Goal: Ask a question

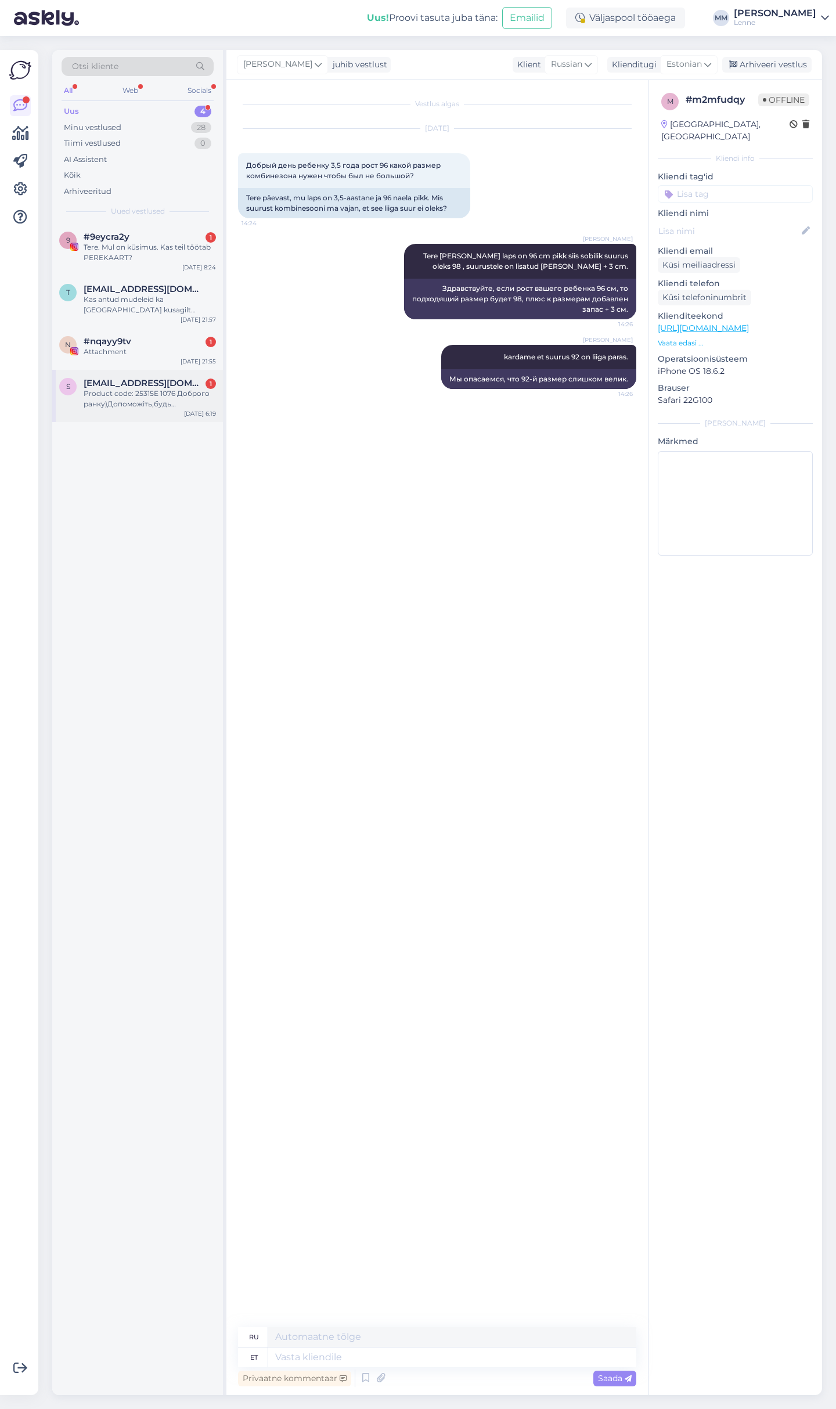
click at [143, 392] on div "Product code: 25315E 1076 Доброго ранку)Допоможіть,будь ласка,підібрати рукавич…" at bounding box center [150, 398] width 132 height 21
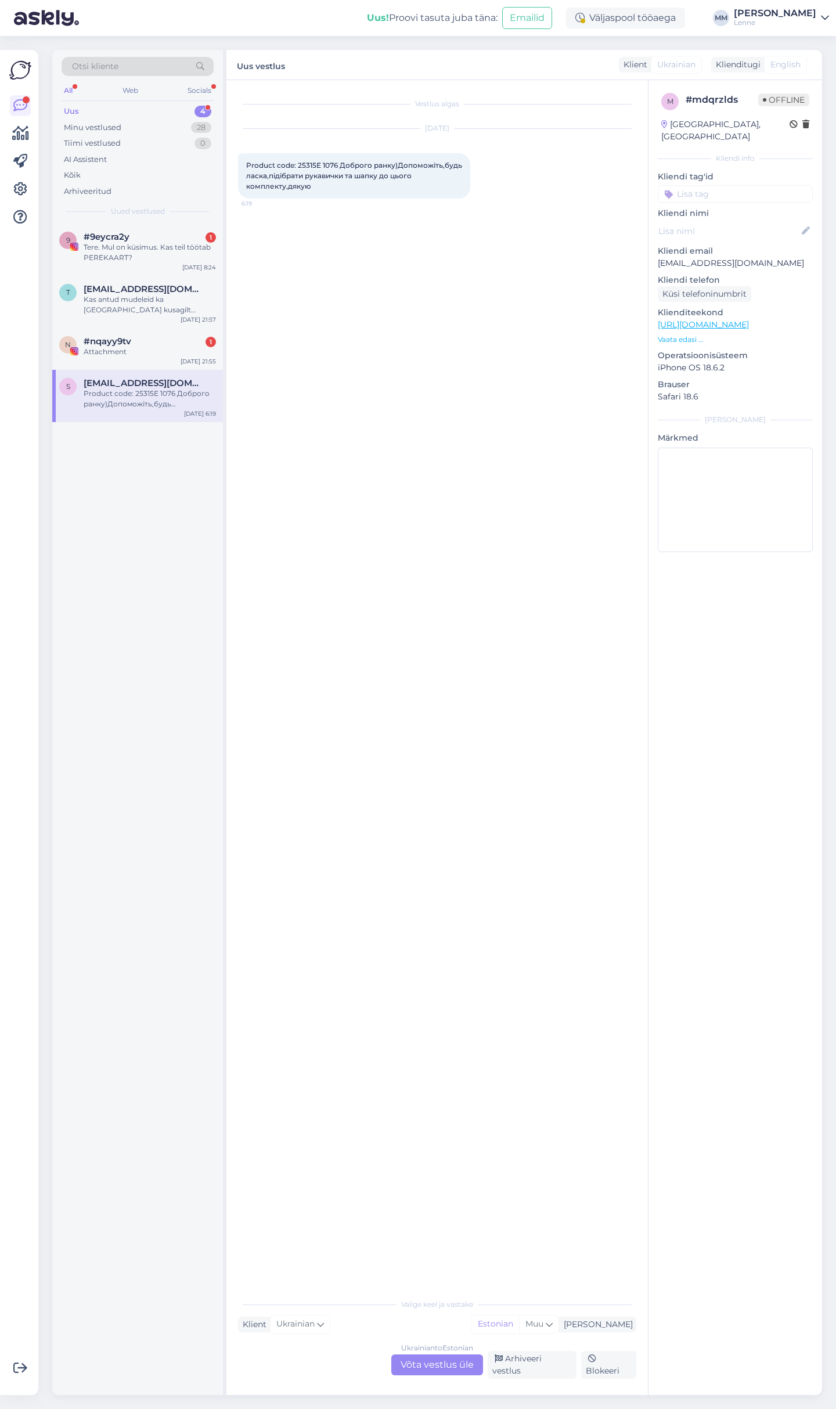
click at [445, 1362] on div "Ukrainian to Estonian Võta vestlus üle" at bounding box center [437, 1364] width 92 height 21
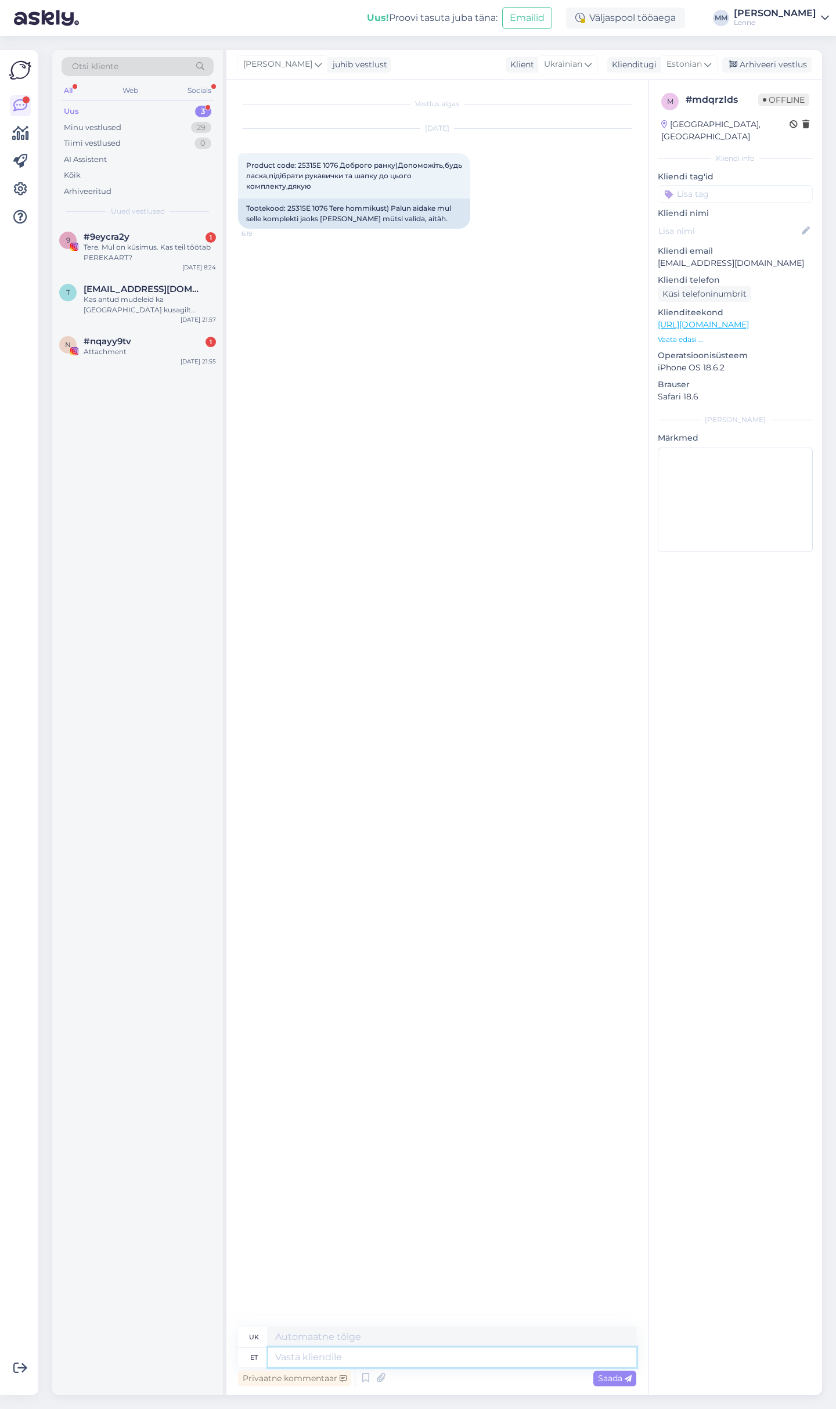
click at [403, 1353] on textarea at bounding box center [452, 1357] width 368 height 20
type textarea "Tere, k"
type textarea "Привіт,"
type textarea "Tere, komplekti j"
type textarea "Привіт, набір"
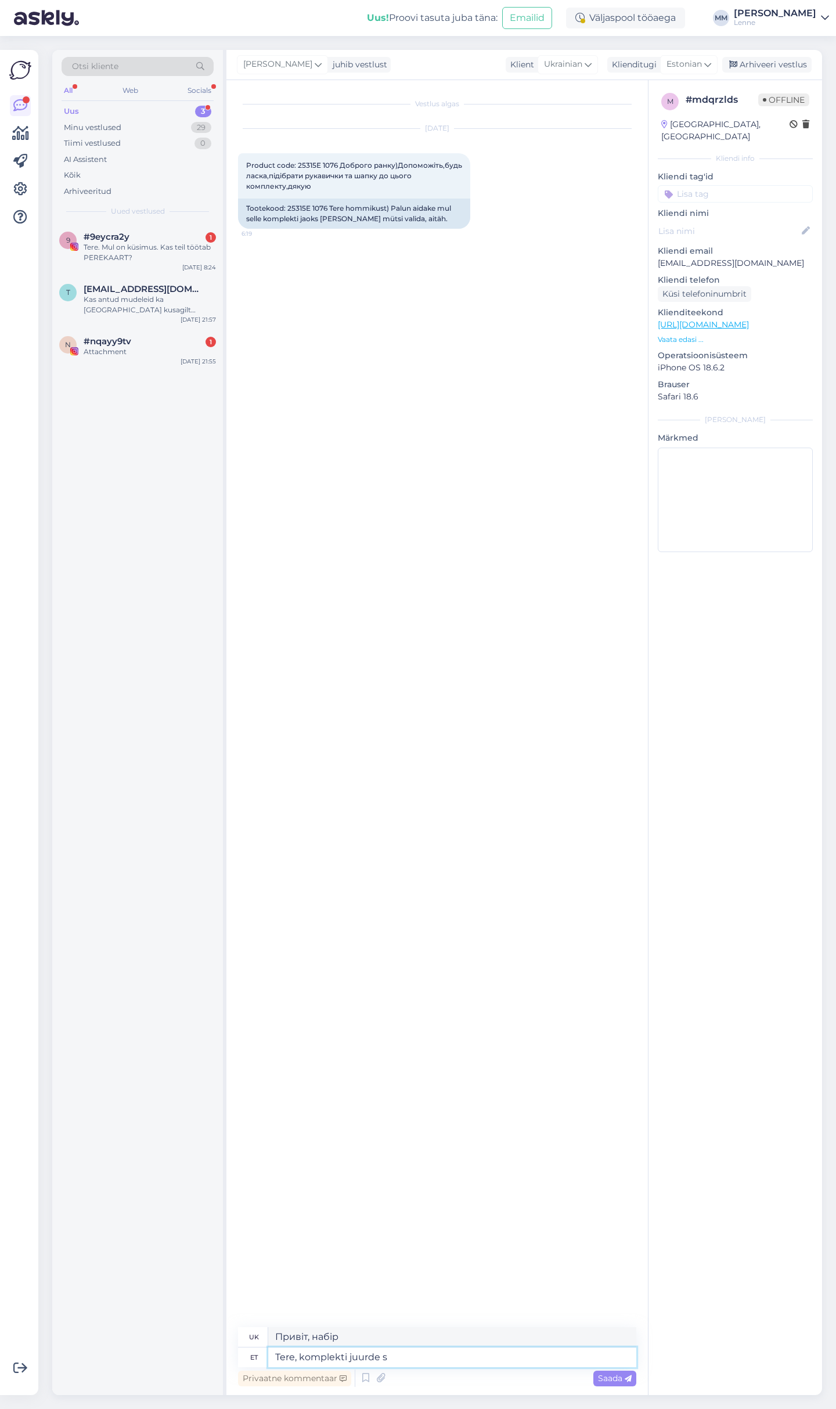
type textarea "Tere, komplekti juurde so"
type textarea "Привіт, на знімальний майданчик"
type textarea "Tere, komplekti juurde sobiks"
type textarea "Привіт, підійде до набору."
type textarea "Tere, komplekti juurde sobiks valge m"
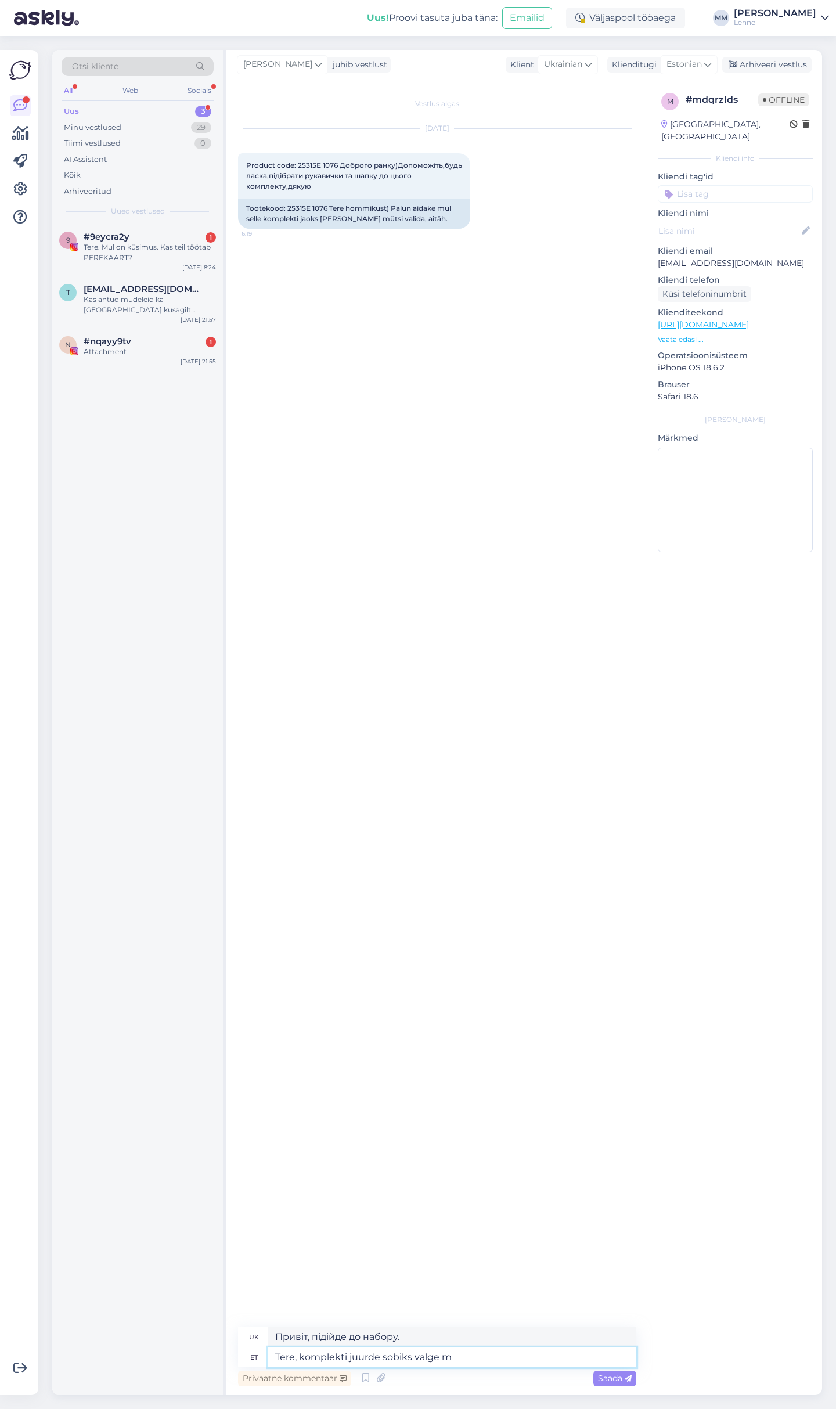
type textarea "Привіт, білий колір підійде до комплекту."
type textarea "Tere, komplekti juurde sobiks valge maskmüts"
type textarea "Привіт, до набору підійде біла маска."
type textarea "Tere, komplekti juurde sobiks valge maskmüts:"
type textarea "Привіт, до набору підійде біла маска:"
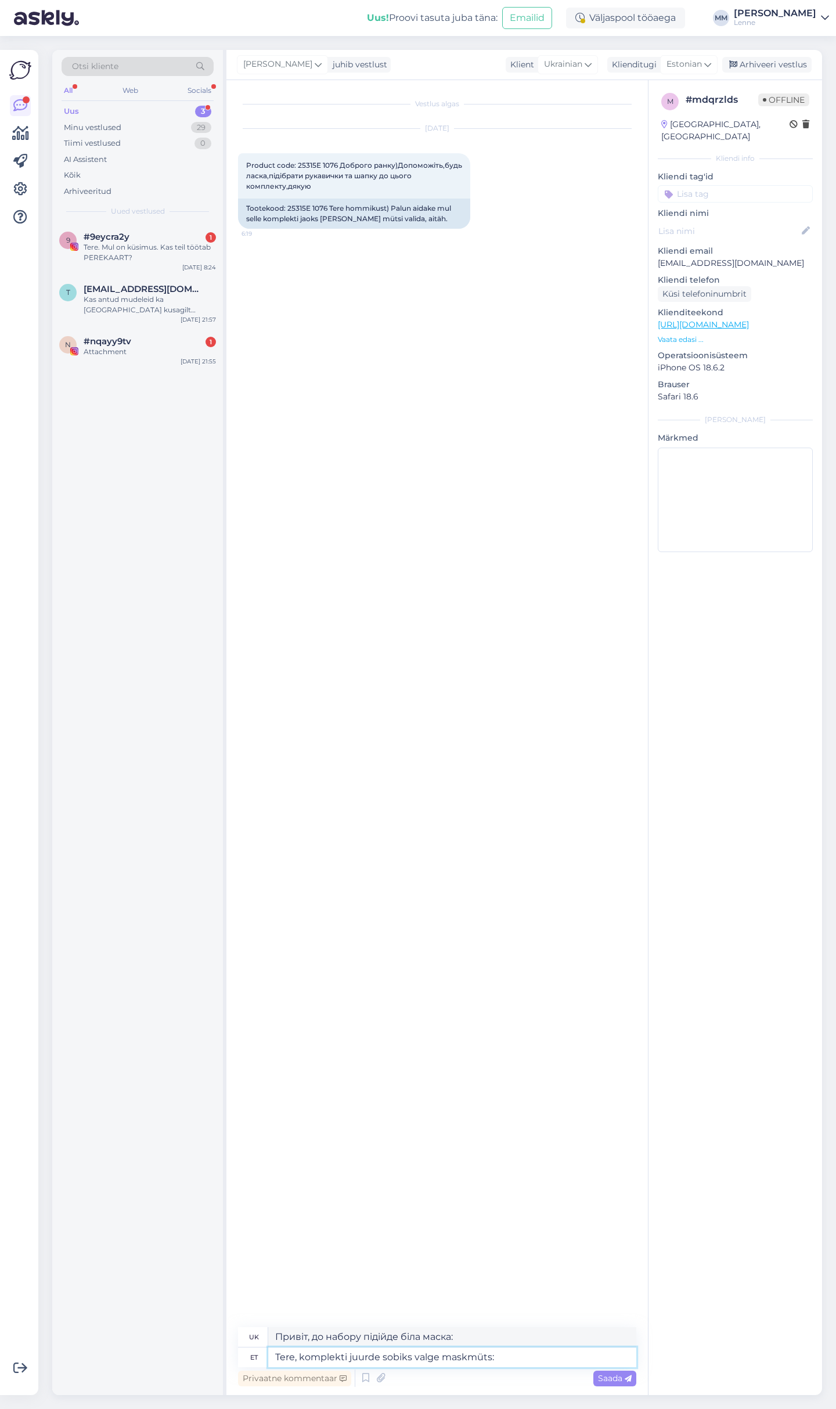
click at [559, 1351] on textarea "Tere, komplekti juurde sobiks valge maskmüts:" at bounding box center [452, 1357] width 368 height 20
paste textarea "[URL][DOMAIN_NAME]"
type textarea "Tere, komplekti juurde sobiks valge maskmüts: https://lenne.ee/mudel/25591-100/"
type textarea "Привіт, до комплекту підійде біла маска-шапка: https://lenne.ee/mudel/25591-100/"
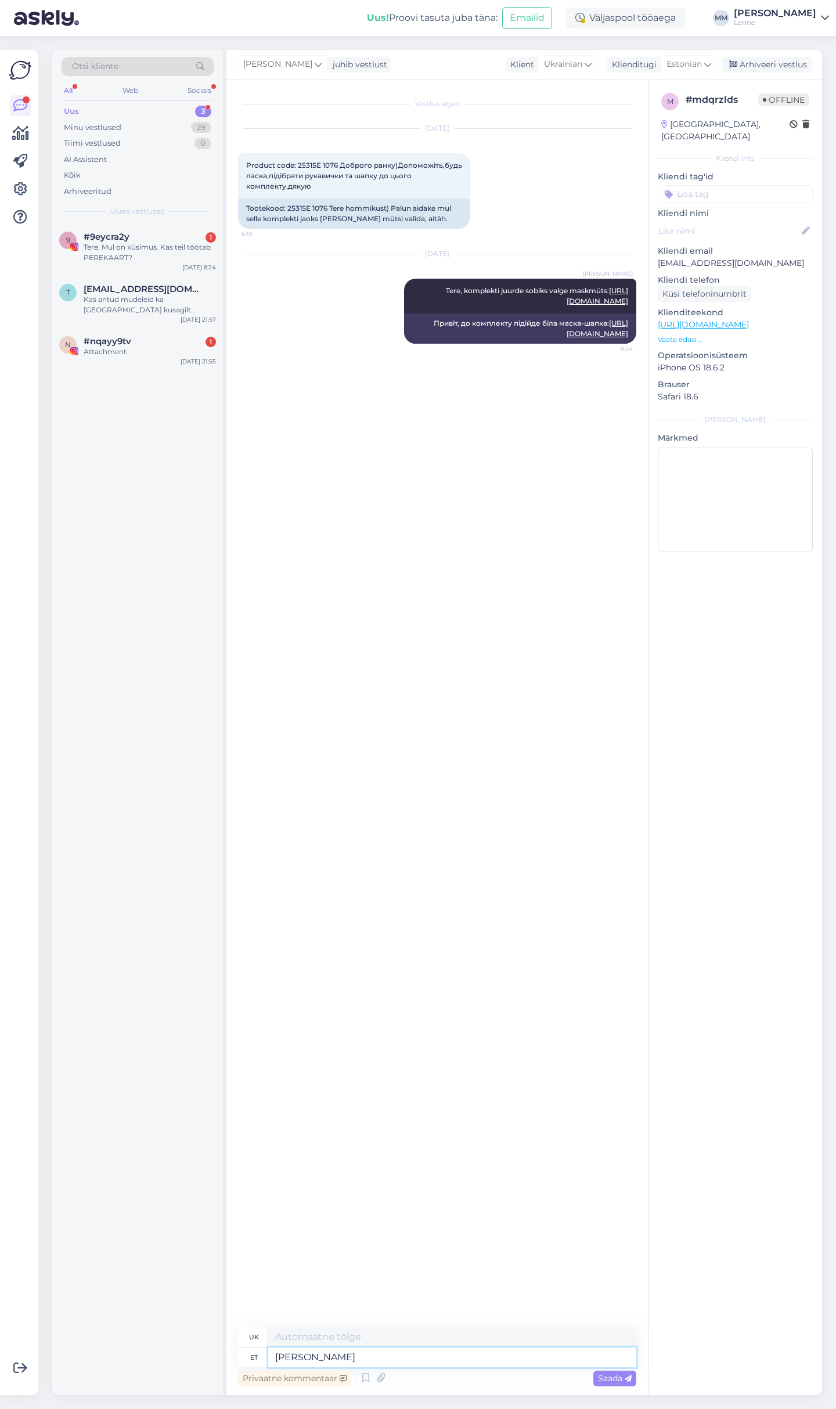
type textarea "Ja"
type textarea "І"
type textarea "Ja hallida ta"
type textarea "І сірий"
type textarea "Ja hallida talvekindad"
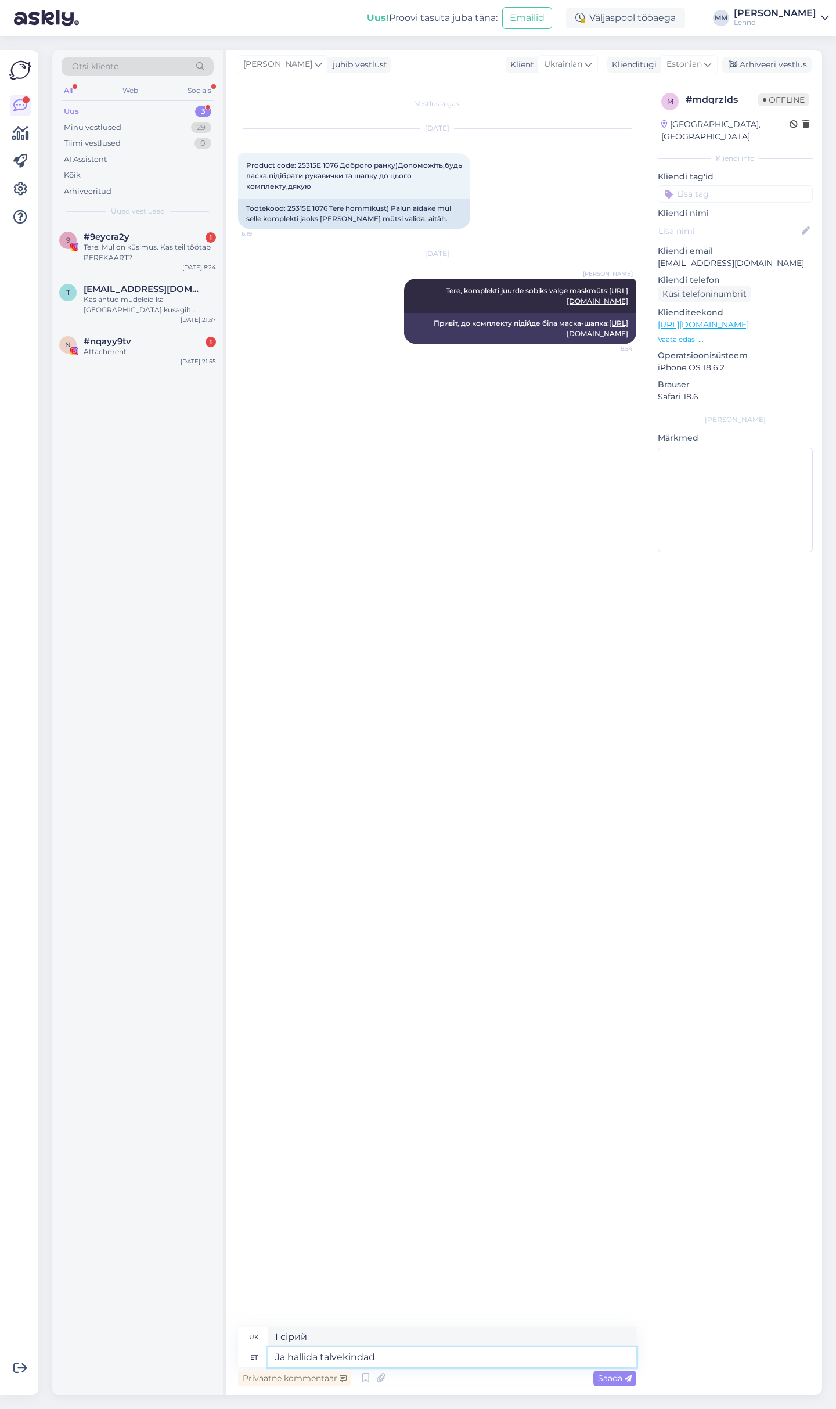
type textarea "І сірі зимові рукавички"
click at [403, 1358] on textarea "Ja hallida talvekindad" at bounding box center [452, 1357] width 368 height 20
type textarea "Ja hallida talvekindad :"
type textarea "І сірі зимові рукавички:"
paste textarea "[URL][DOMAIN_NAME]"
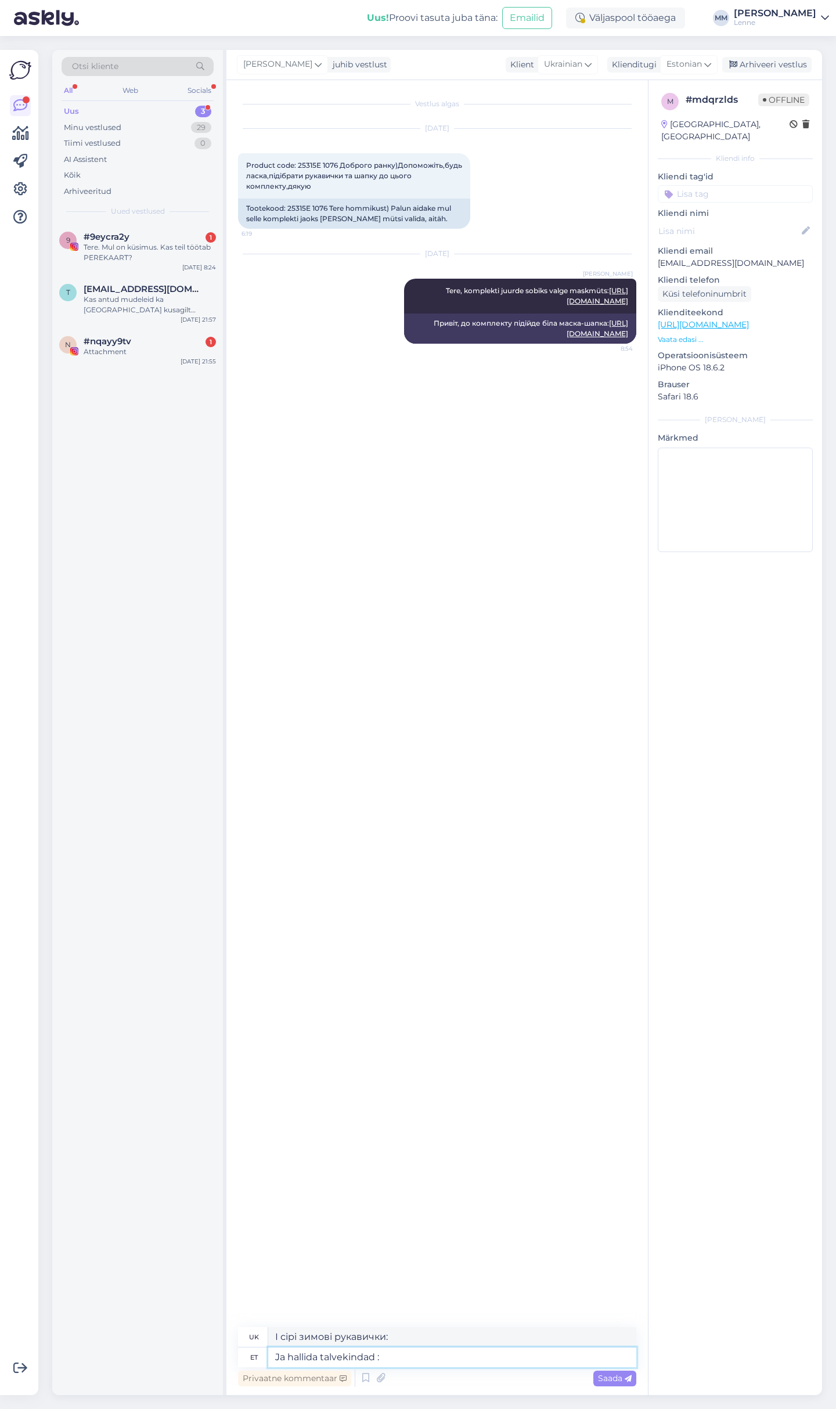
type textarea "Ja hallida talvekindad : [URL][DOMAIN_NAME]"
type textarea "І сірі зимові рукавички: https://lenne.ee/mudel/23175-381/"
click at [144, 350] on div "Attachment" at bounding box center [150, 351] width 132 height 10
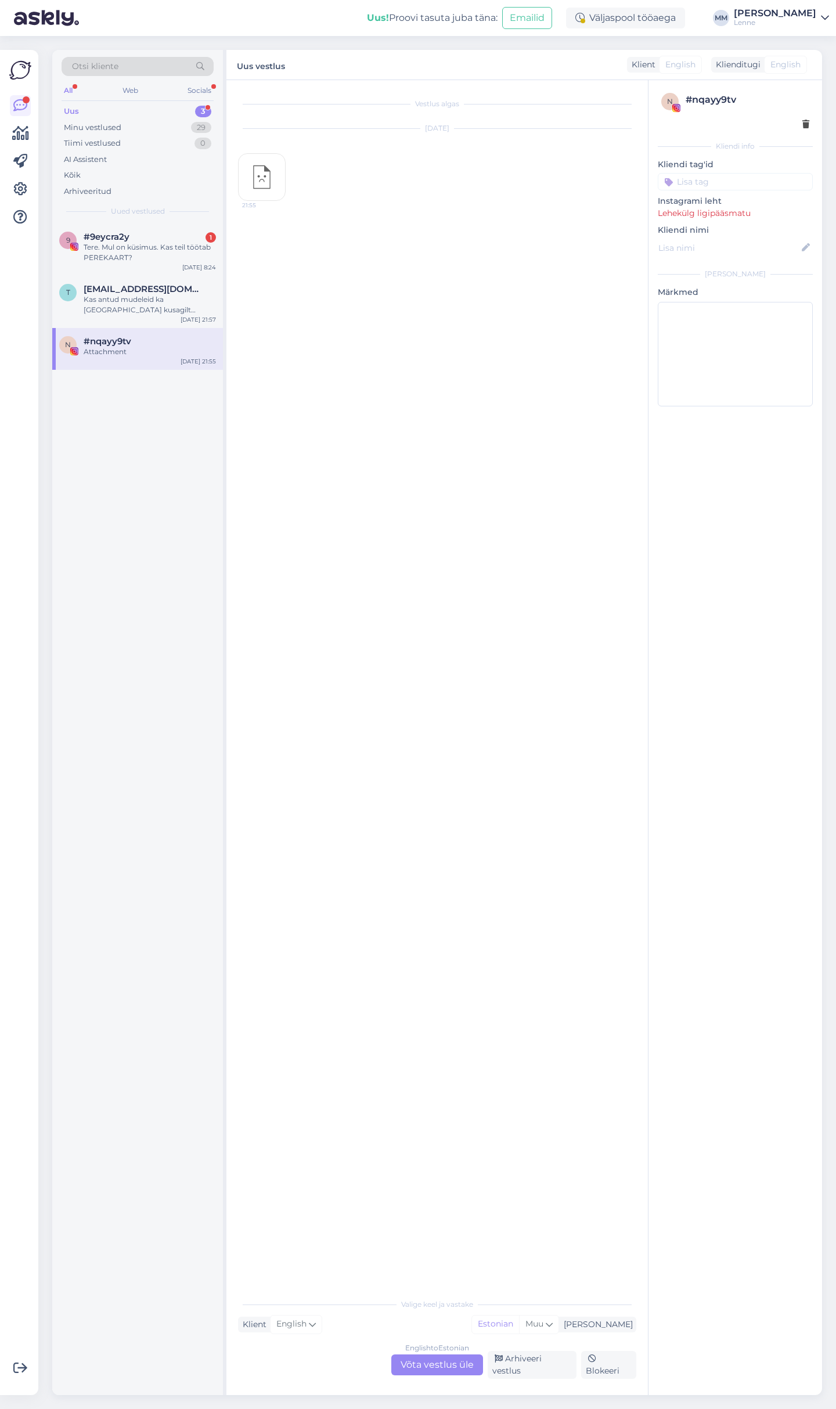
click at [420, 1365] on div "English to Estonian Võta vestlus üle" at bounding box center [437, 1364] width 92 height 21
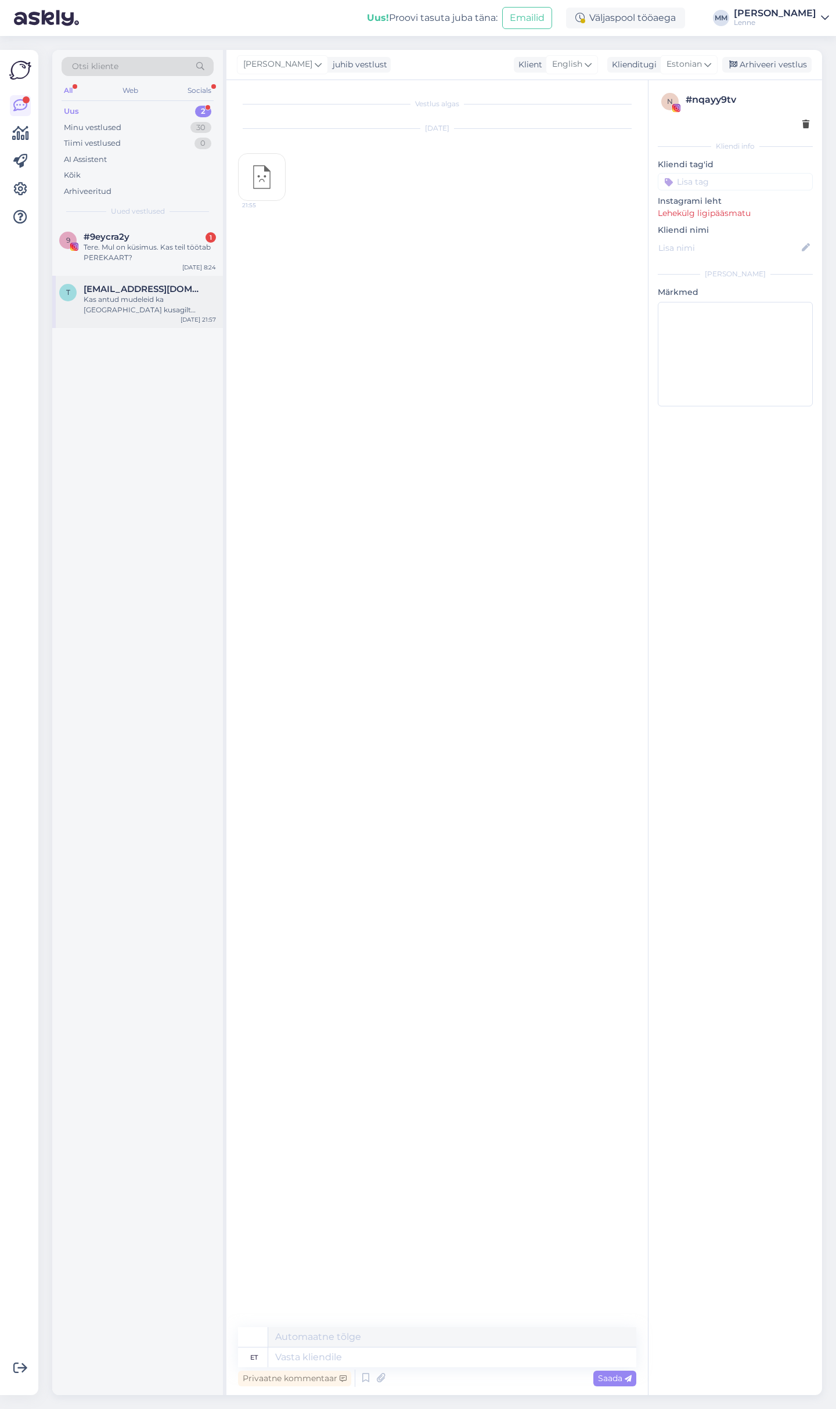
click at [128, 291] on span "[EMAIL_ADDRESS][DOMAIN_NAME]" at bounding box center [144, 289] width 121 height 10
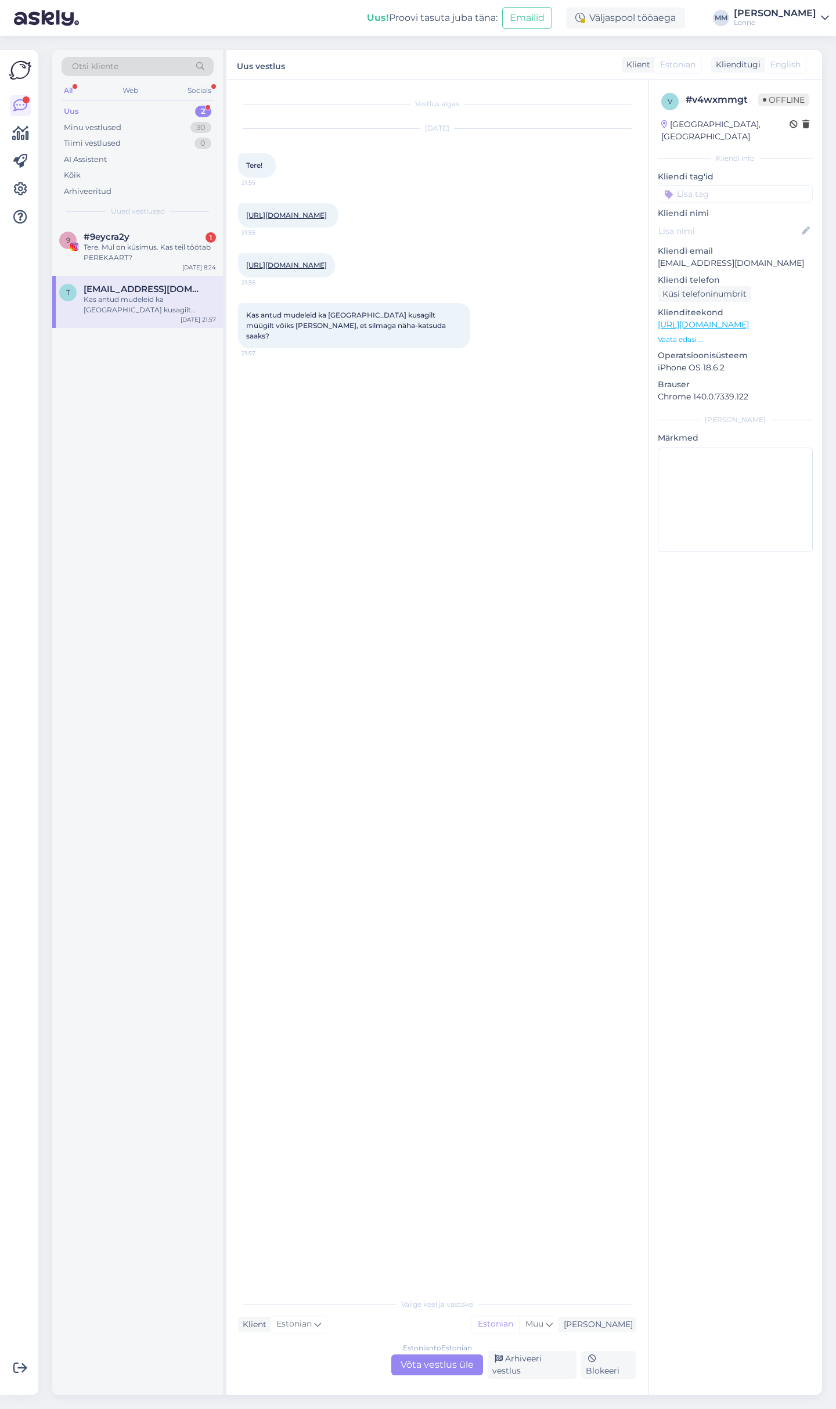
click at [428, 1367] on div "Estonian to Estonian Võta vestlus üle" at bounding box center [437, 1364] width 92 height 21
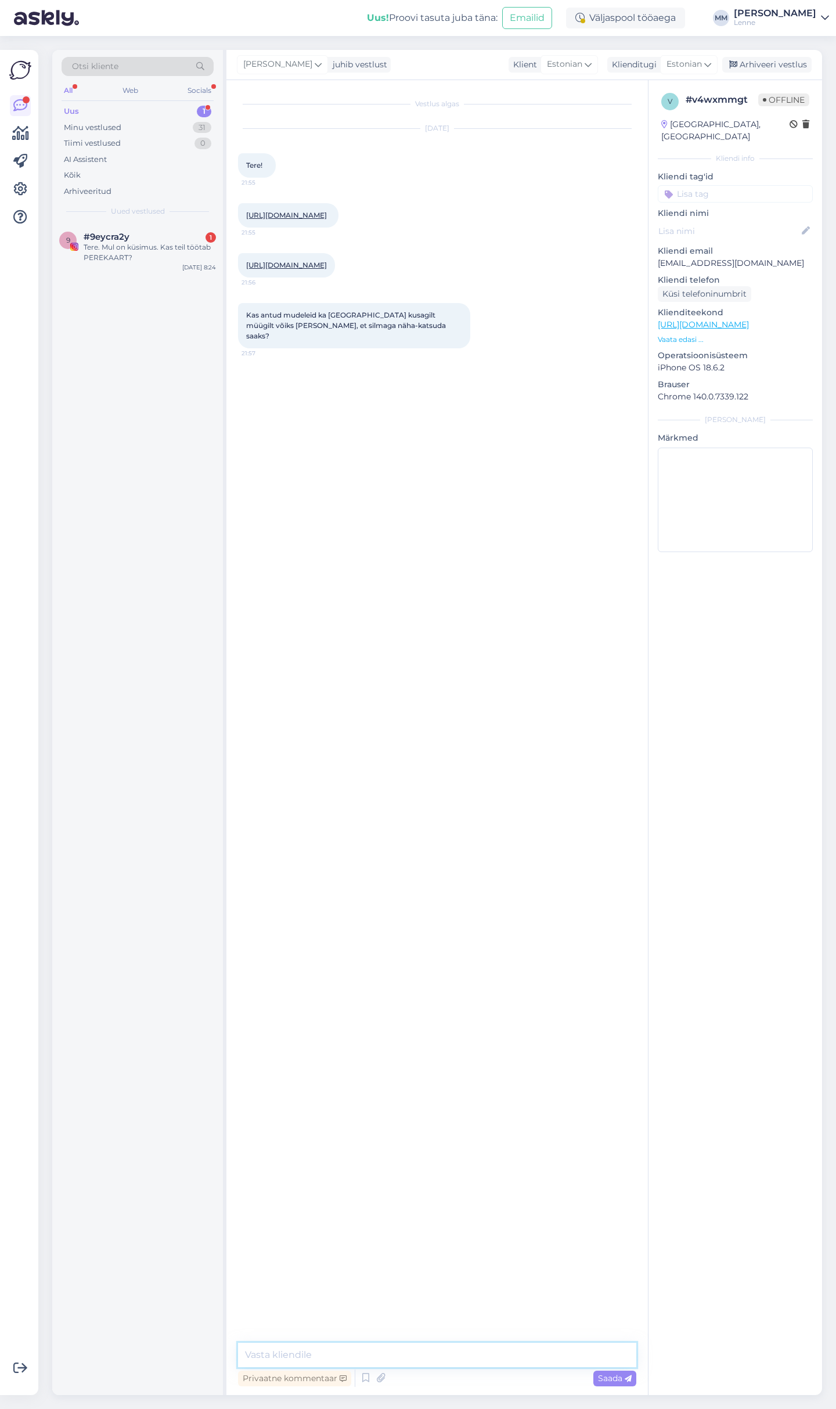
click at [406, 1345] on textarea at bounding box center [437, 1354] width 398 height 24
type textarea "Tere, kahjuks antud mudeleid meie Tartu edasimüüjad tellinud ei ole."
click at [135, 253] on div "Tere. Mul on küsimus. Kas teil töötab PEREKAART?" at bounding box center [150, 252] width 132 height 21
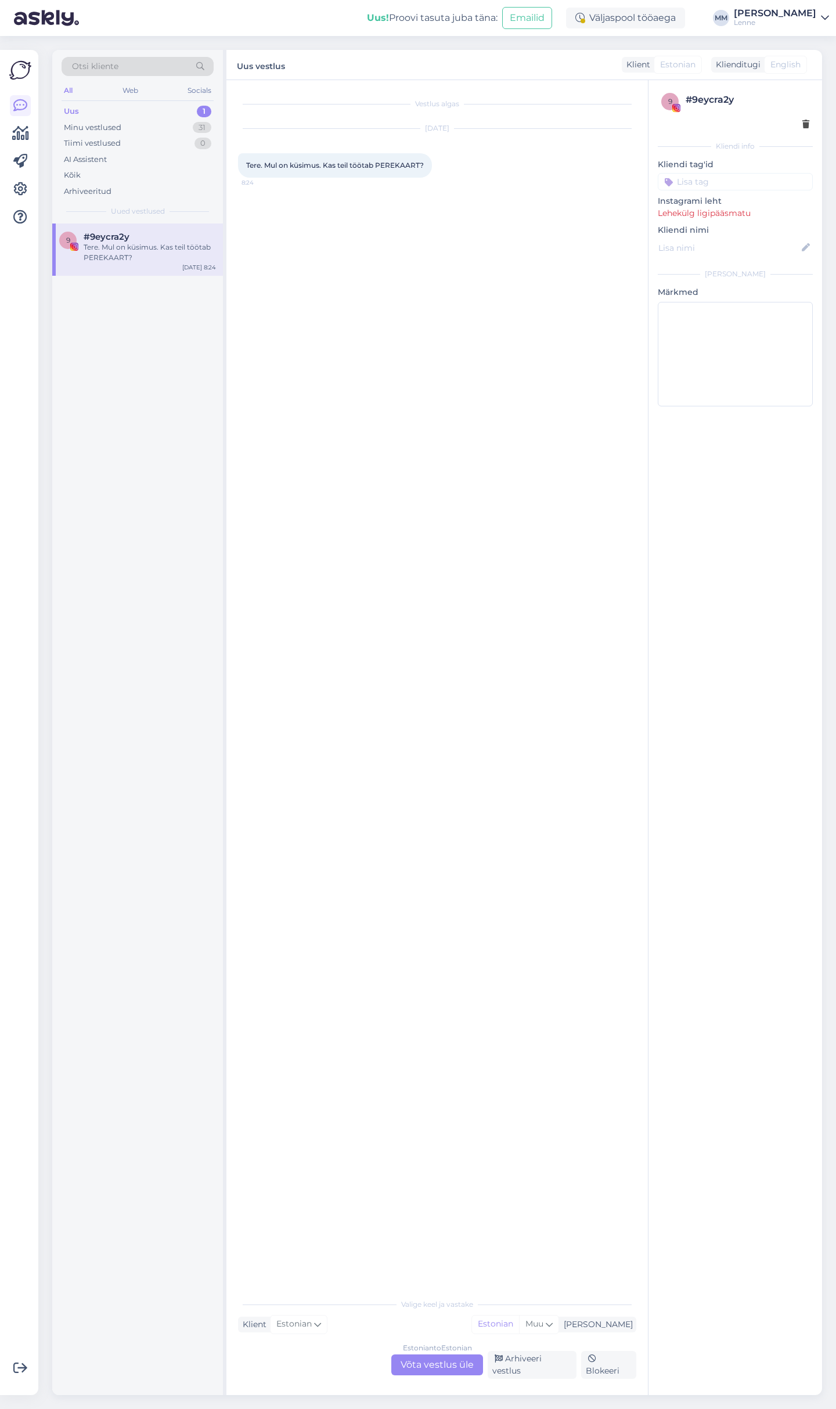
click at [438, 1364] on div "Estonian to Estonian Võta vestlus üle" at bounding box center [437, 1364] width 92 height 21
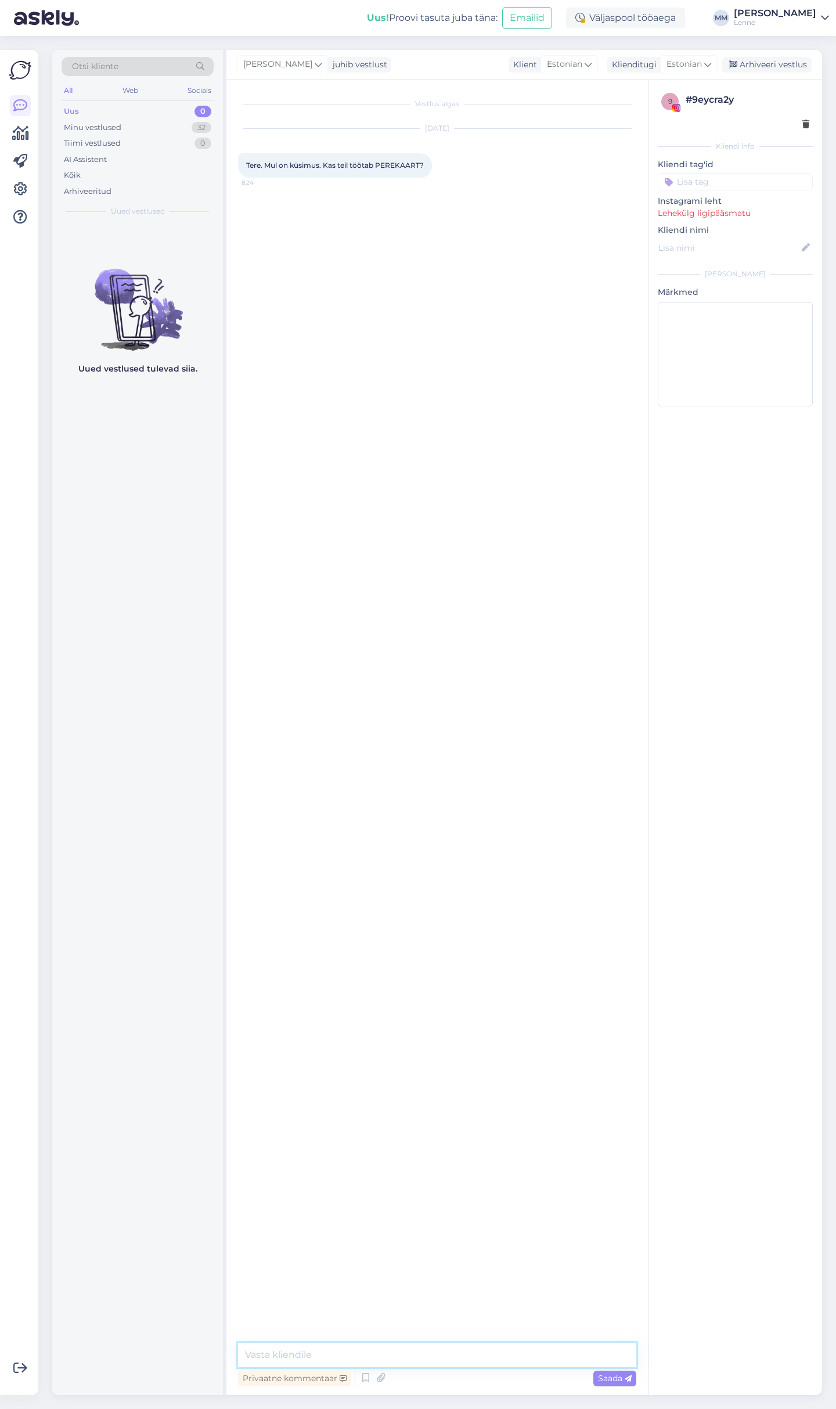
click at [353, 1363] on textarea at bounding box center [437, 1354] width 398 height 24
type textarea "tere, kahjuks ei."
click at [598, 1379] on span "Saada" at bounding box center [615, 1378] width 34 height 10
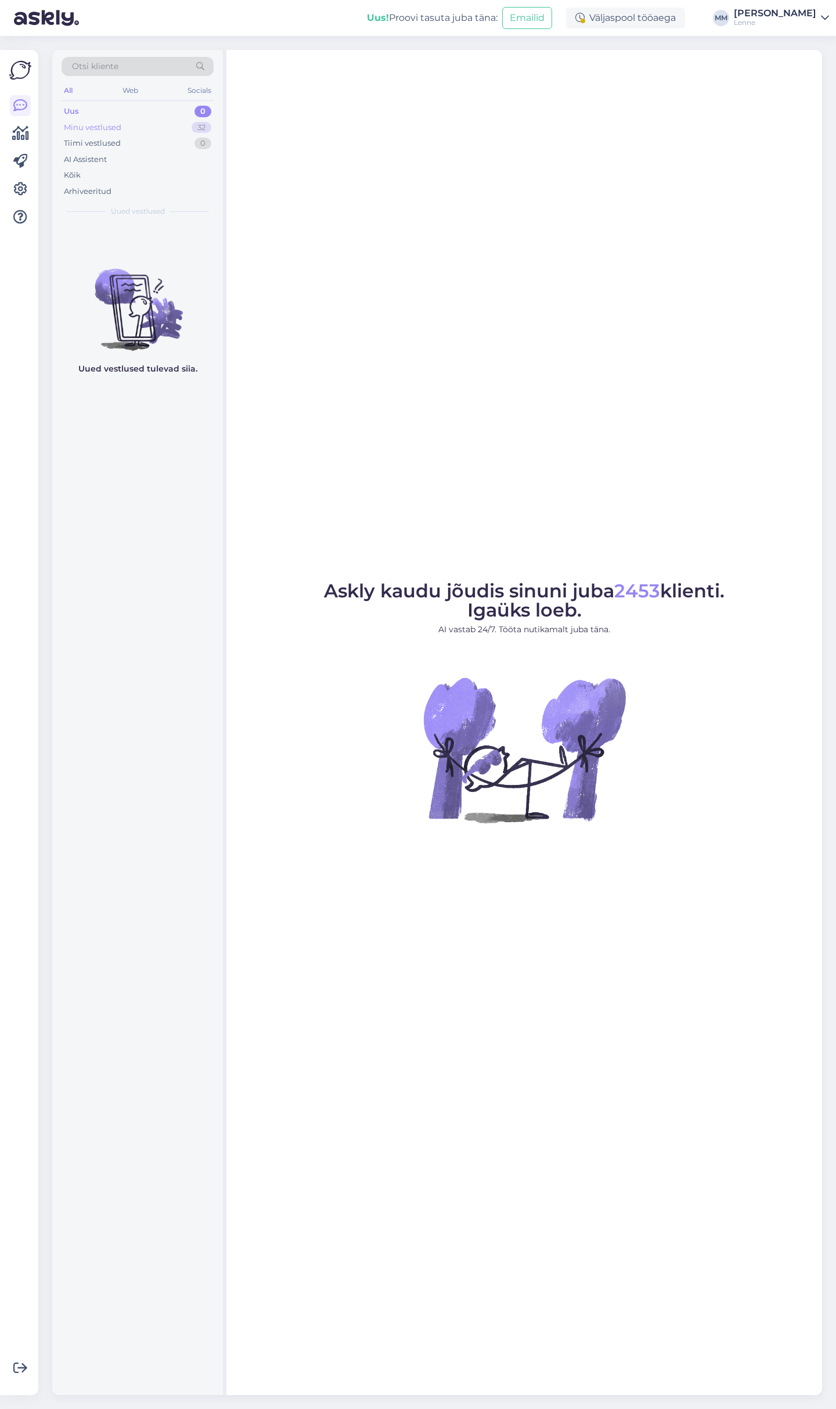
click at [85, 124] on div "Minu vestlused" at bounding box center [92, 128] width 57 height 12
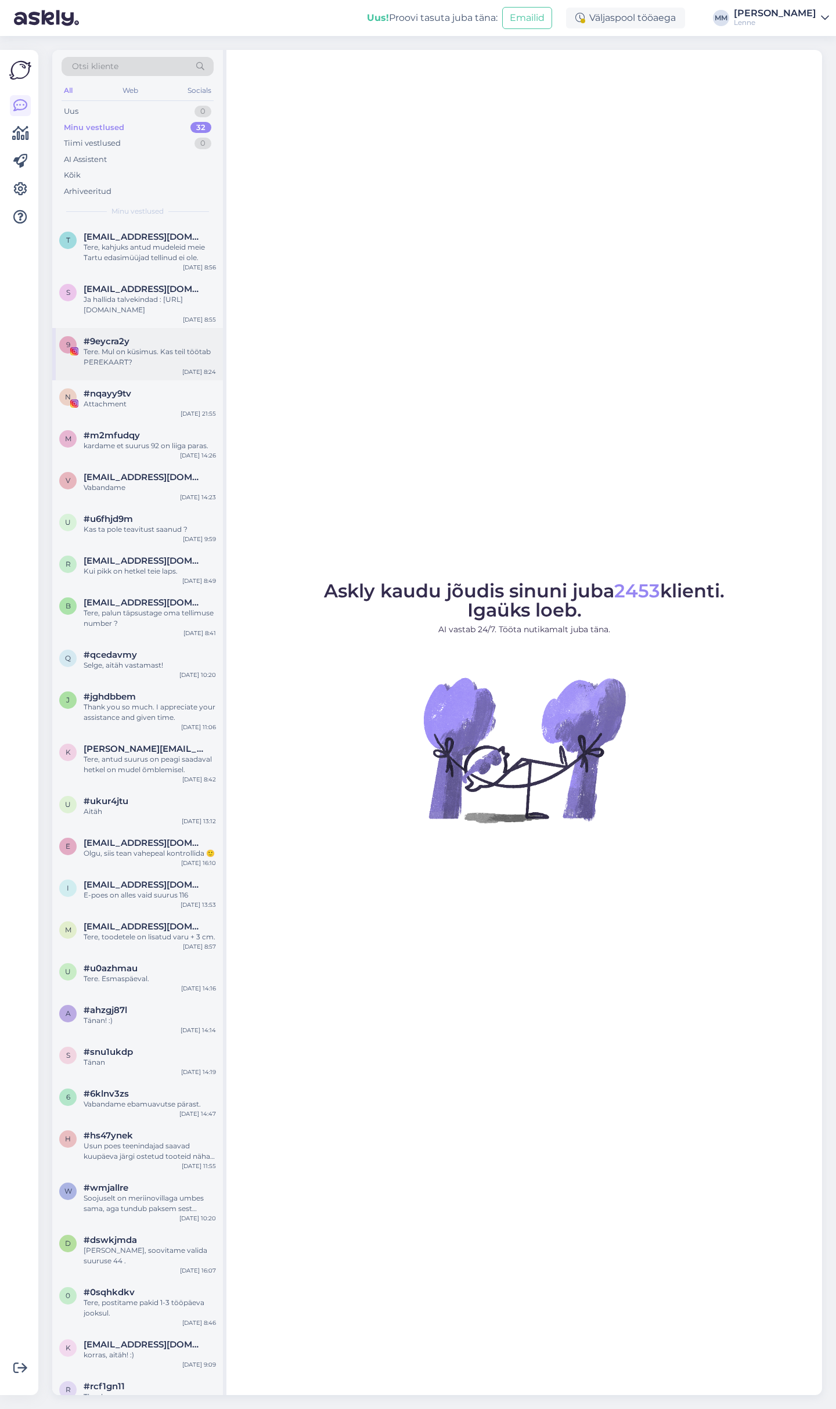
click at [146, 341] on div "#9eycra2y" at bounding box center [150, 341] width 132 height 10
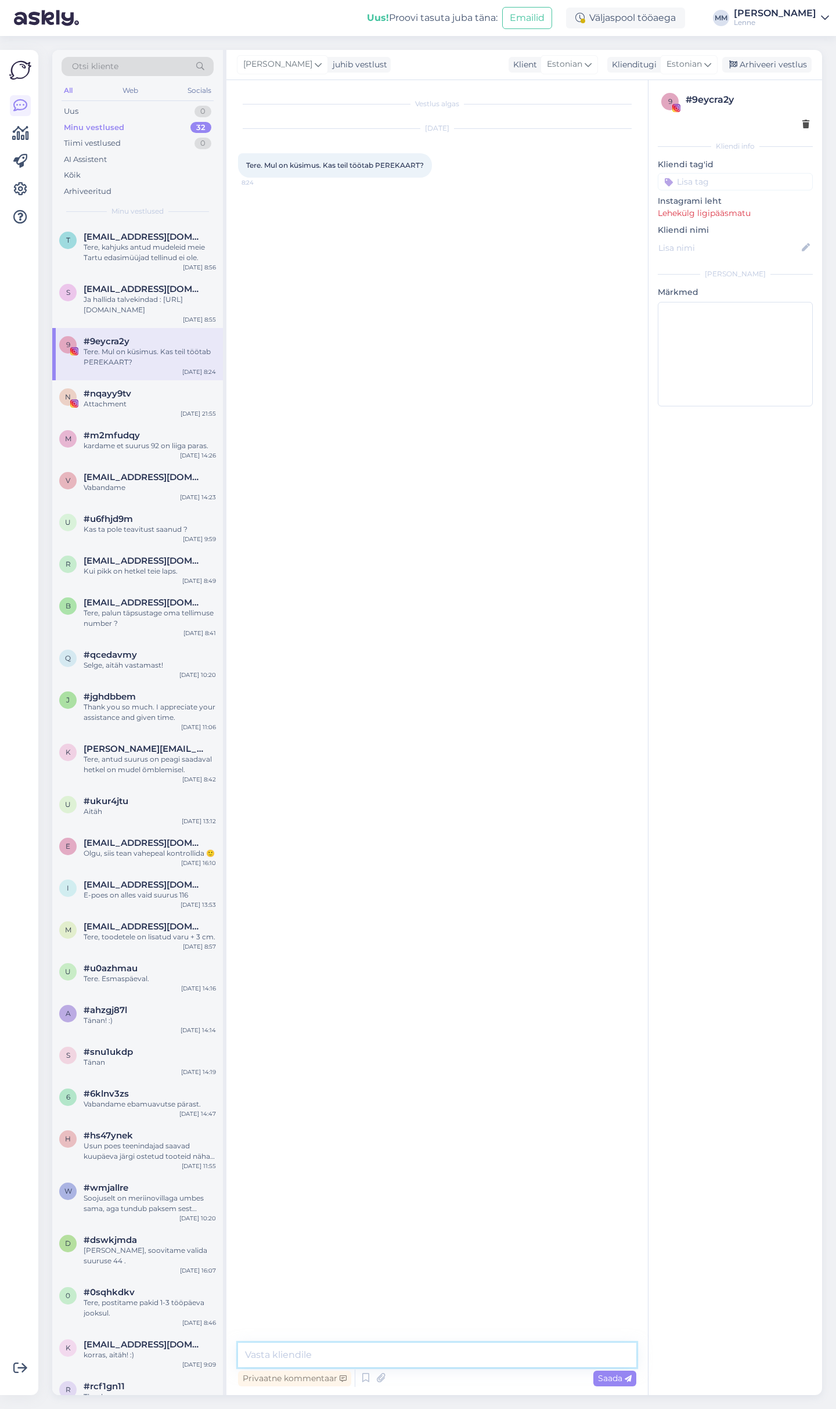
click at [368, 1349] on textarea at bounding box center [437, 1354] width 398 height 24
type textarea "t"
type textarea "Tere, kahjuks ei."
click at [615, 1375] on span "Saada" at bounding box center [615, 1378] width 34 height 10
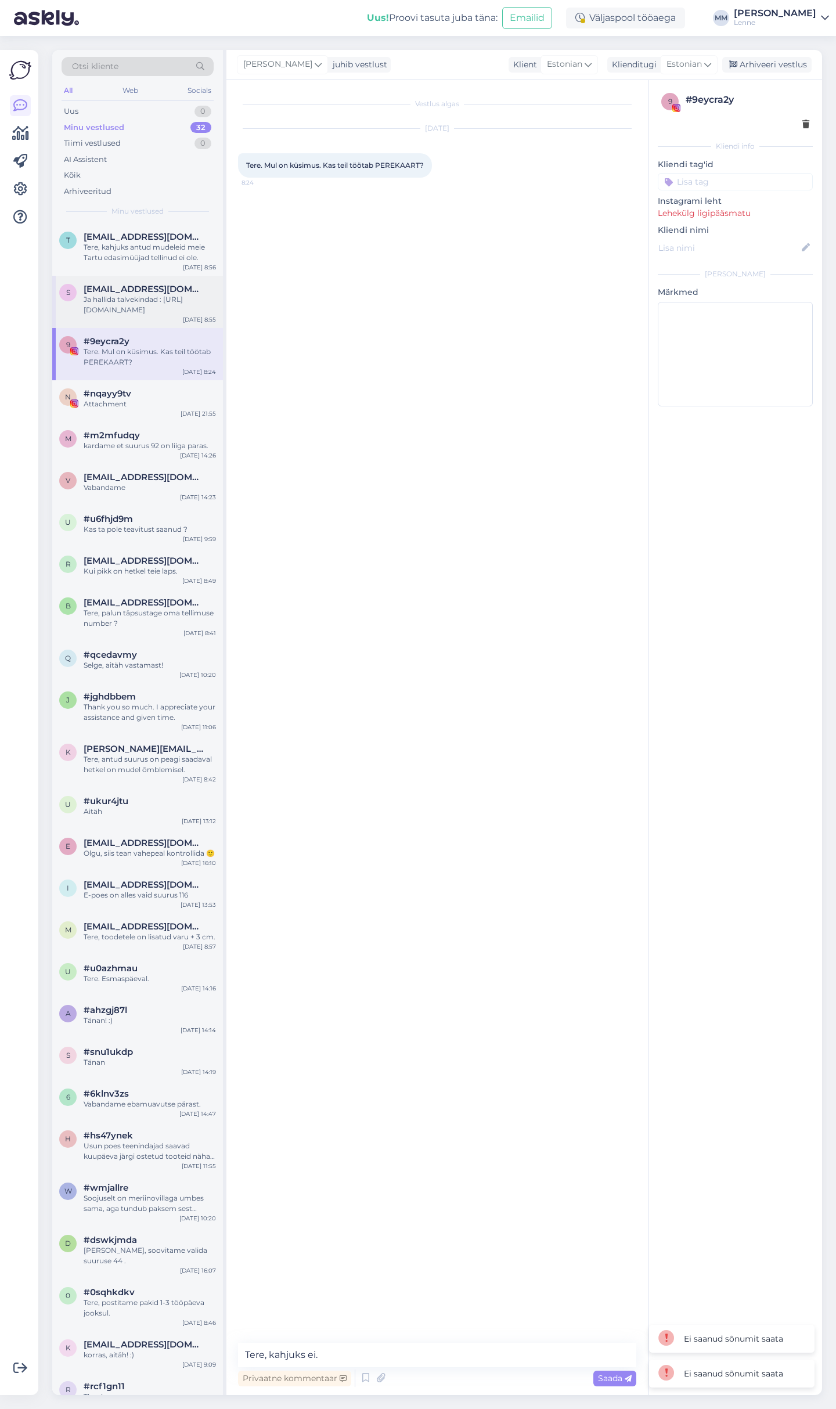
click at [118, 285] on span "[EMAIL_ADDRESS][DOMAIN_NAME]" at bounding box center [144, 289] width 121 height 10
